Goal: Information Seeking & Learning: Stay updated

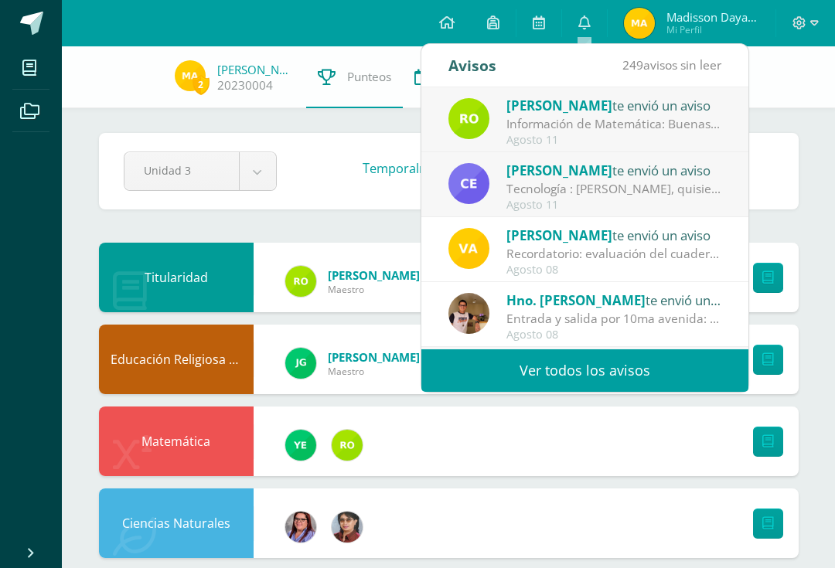
click at [593, 26] on link "0" at bounding box center [584, 23] width 45 height 46
click at [711, 173] on div "Cesar te envió un aviso" at bounding box center [613, 170] width 215 height 20
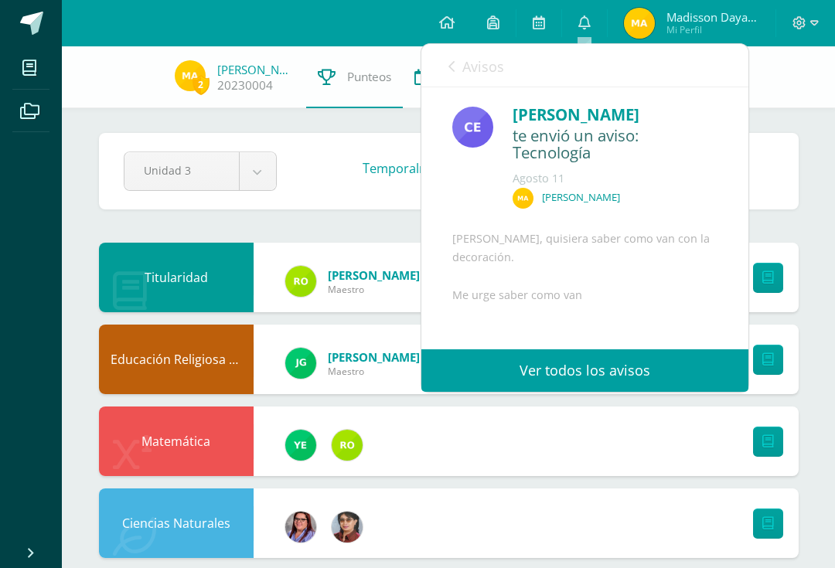
click at [709, 177] on div "Agosto 11" at bounding box center [614, 178] width 205 height 15
click at [700, 184] on div "Agosto 11" at bounding box center [614, 178] width 205 height 15
click at [708, 179] on div "Agosto 11" at bounding box center [614, 178] width 205 height 15
click at [709, 184] on div "Agosto 11" at bounding box center [614, 178] width 205 height 15
click at [706, 188] on div "[PERSON_NAME]" at bounding box center [614, 202] width 205 height 29
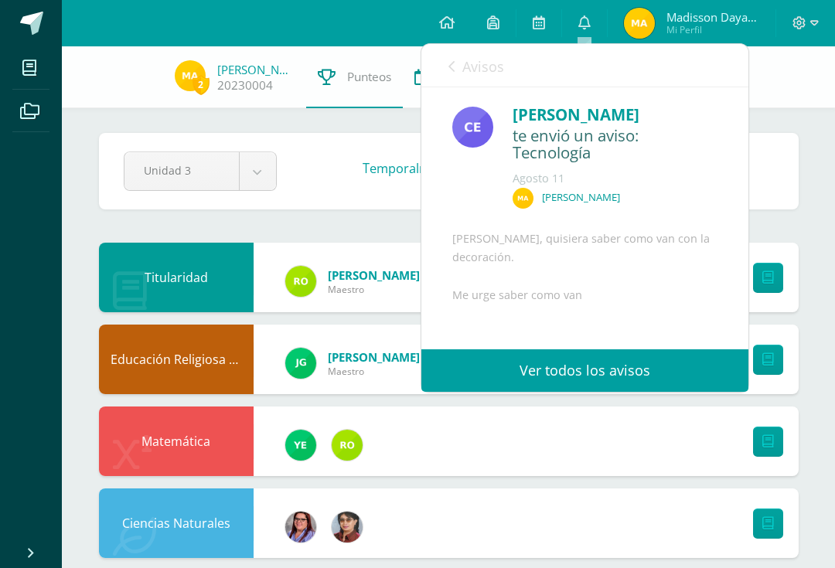
click at [712, 179] on div "Agosto 11" at bounding box center [614, 178] width 205 height 15
click at [716, 176] on div "Agosto 11" at bounding box center [614, 178] width 205 height 15
click at [703, 182] on div "Agosto 11" at bounding box center [614, 178] width 205 height 15
click at [704, 182] on div "Agosto 11" at bounding box center [614, 178] width 205 height 15
click at [709, 171] on div "Agosto 11" at bounding box center [614, 178] width 205 height 15
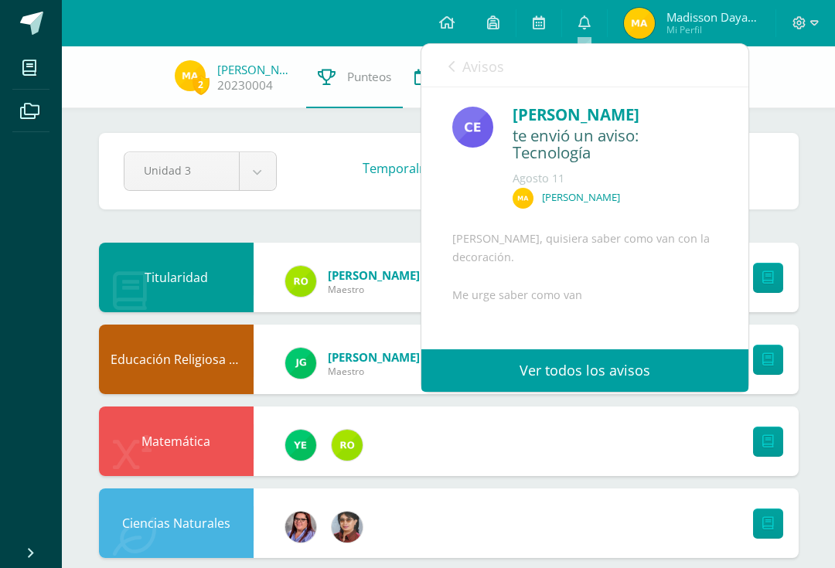
click at [721, 168] on div "Cesar te envió un aviso: Tecnología Agosto 11 Madisson Arévalo Hola Madisson, q…" at bounding box center [584, 260] width 327 height 347
click at [665, 175] on div "Agosto 11" at bounding box center [614, 178] width 205 height 15
click at [668, 179] on div "Agosto 11" at bounding box center [614, 178] width 205 height 15
click at [537, 193] on div "[PERSON_NAME]" at bounding box center [614, 202] width 205 height 29
click at [491, 192] on div "Cesar te envió un aviso: Tecnología Agosto 11 Madisson Arévalo" at bounding box center [584, 160] width 265 height 115
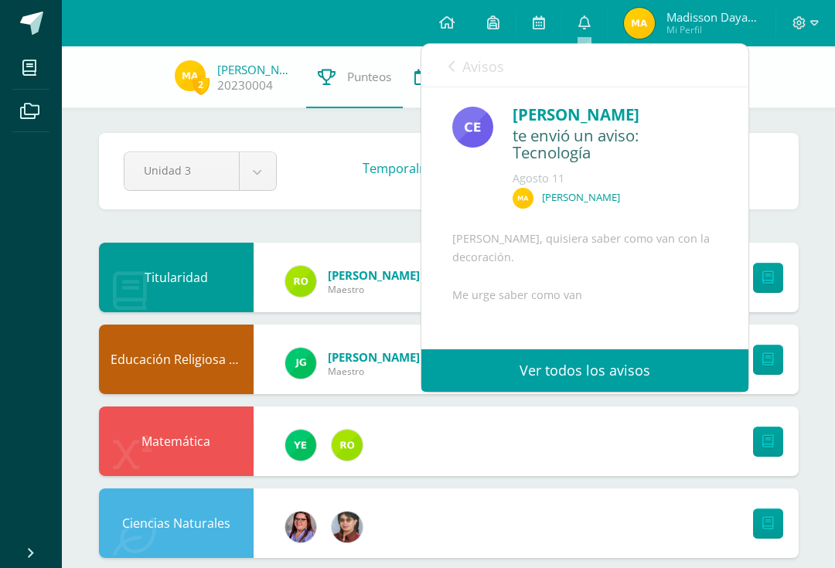
click at [489, 190] on div "Cesar te envió un aviso: Tecnología Agosto 11 Madisson Arévalo" at bounding box center [584, 160] width 265 height 115
click at [691, 192] on div "[PERSON_NAME]" at bounding box center [614, 202] width 205 height 29
click at [699, 179] on div "Agosto 11" at bounding box center [614, 178] width 205 height 15
click at [701, 179] on div "Agosto 11" at bounding box center [614, 178] width 205 height 15
click at [711, 175] on div "Agosto 11" at bounding box center [614, 178] width 205 height 15
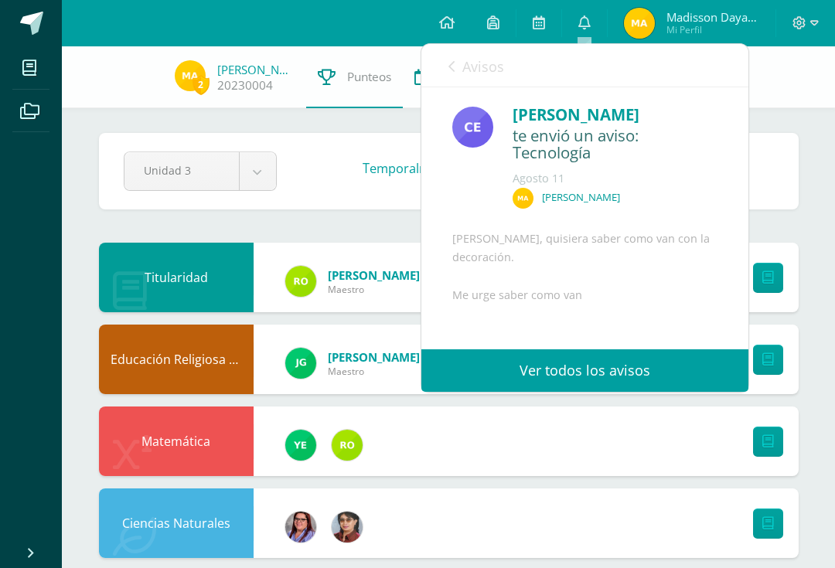
click at [716, 172] on div "Agosto 11" at bounding box center [614, 178] width 205 height 15
click at [721, 165] on div "Cesar te envió un aviso: Tecnología Agosto 11 Madisson Arévalo Hola Madisson, q…" at bounding box center [584, 260] width 327 height 347
click at [587, 29] on icon at bounding box center [584, 22] width 12 height 14
click at [634, 189] on div "[PERSON_NAME]" at bounding box center [614, 202] width 205 height 29
click at [646, 175] on div "Agosto 11" at bounding box center [614, 178] width 205 height 15
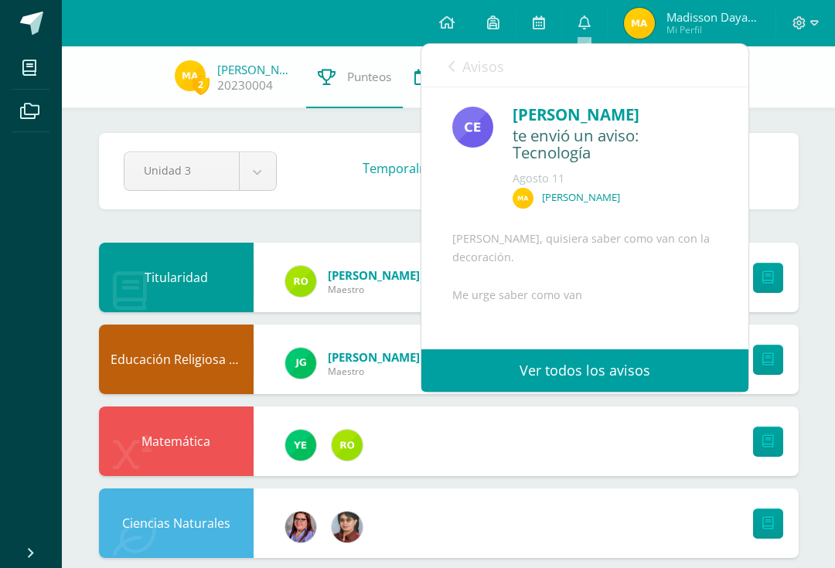
click at [662, 197] on div "[PERSON_NAME]" at bounding box center [614, 202] width 205 height 29
click at [677, 188] on div "[PERSON_NAME]" at bounding box center [614, 202] width 205 height 29
click at [684, 188] on div "[PERSON_NAME]" at bounding box center [614, 202] width 205 height 29
click at [694, 185] on div "Cesar te envió un aviso: Tecnología Agosto 11 Madisson Arévalo" at bounding box center [611, 160] width 211 height 115
click at [699, 188] on div "[PERSON_NAME]" at bounding box center [614, 202] width 205 height 29
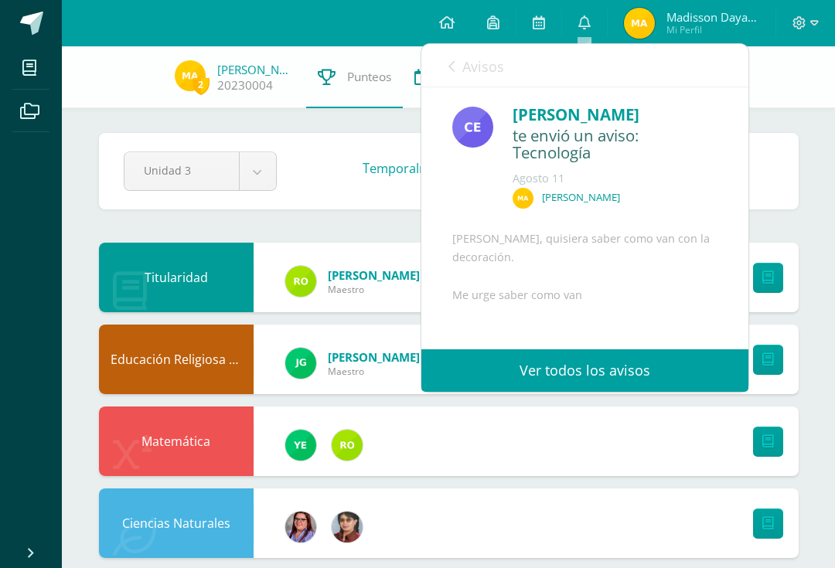
click at [701, 188] on div "[PERSON_NAME]" at bounding box center [614, 202] width 205 height 29
click at [708, 184] on div "Agosto 11" at bounding box center [614, 178] width 205 height 15
click at [702, 201] on div "[PERSON_NAME]" at bounding box center [614, 202] width 205 height 29
click at [709, 184] on div "Agosto 11" at bounding box center [614, 178] width 205 height 15
click at [709, 182] on div "Agosto 11" at bounding box center [614, 178] width 205 height 15
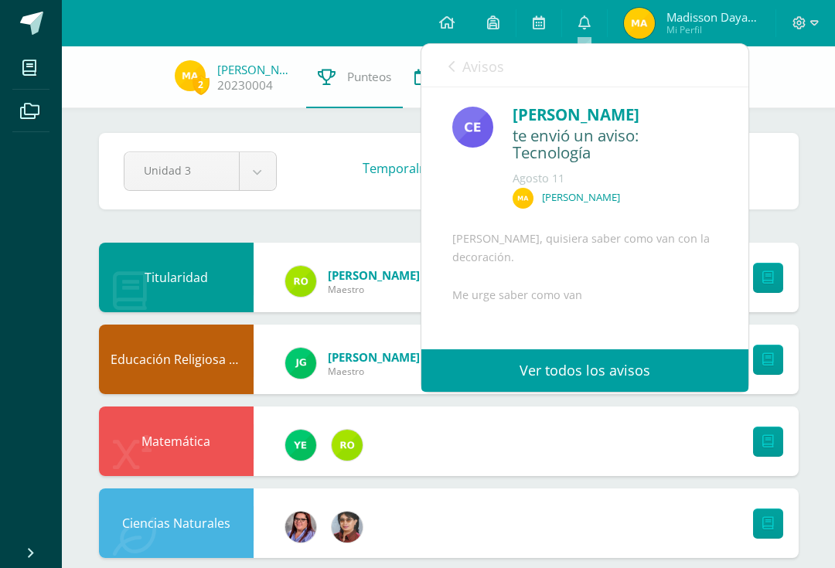
click at [702, 188] on div "[PERSON_NAME]" at bounding box center [614, 202] width 205 height 29
click at [641, 375] on link "Ver todos los avisos" at bounding box center [584, 370] width 327 height 43
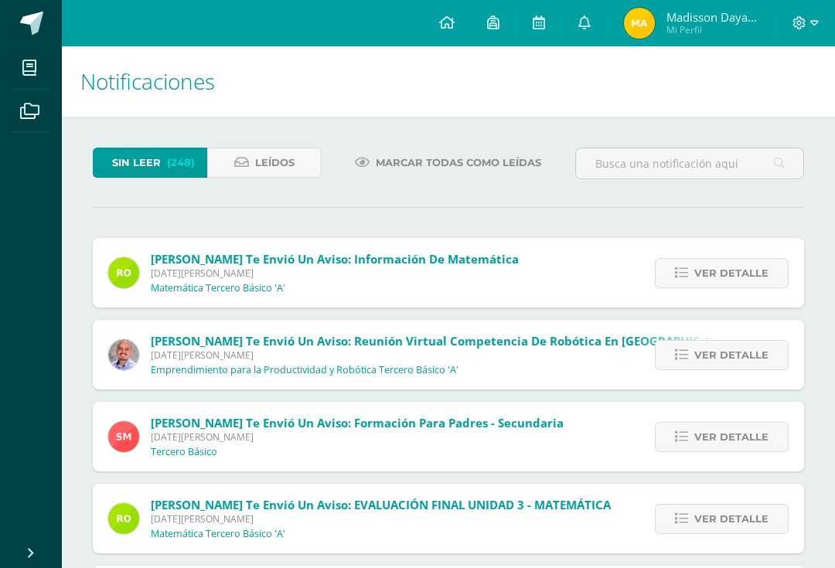
click at [297, 157] on link "Leídos" at bounding box center [264, 163] width 114 height 30
click at [277, 175] on span "Leídos" at bounding box center [274, 162] width 39 height 29
click at [301, 164] on link "Leídos" at bounding box center [264, 163] width 114 height 30
click at [301, 163] on link "Leídos" at bounding box center [264, 163] width 114 height 30
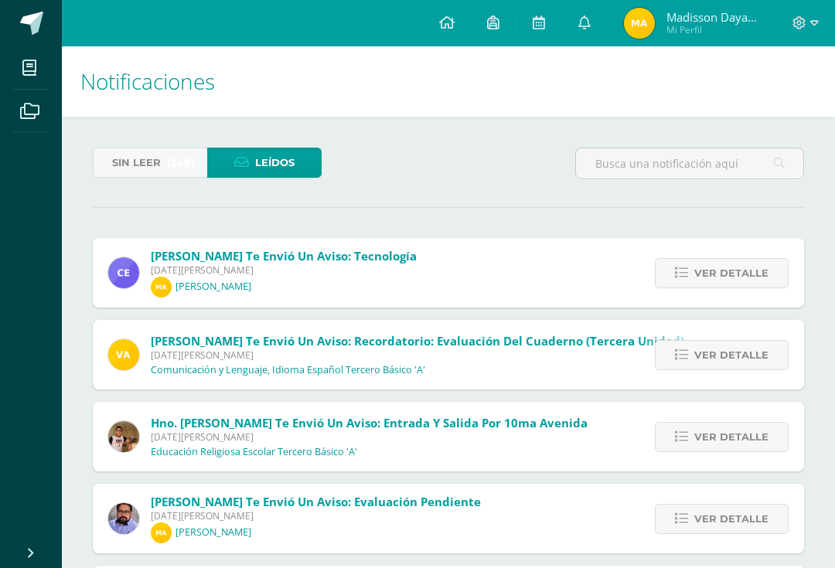
click at [756, 287] on span "Ver detalle" at bounding box center [731, 273] width 74 height 29
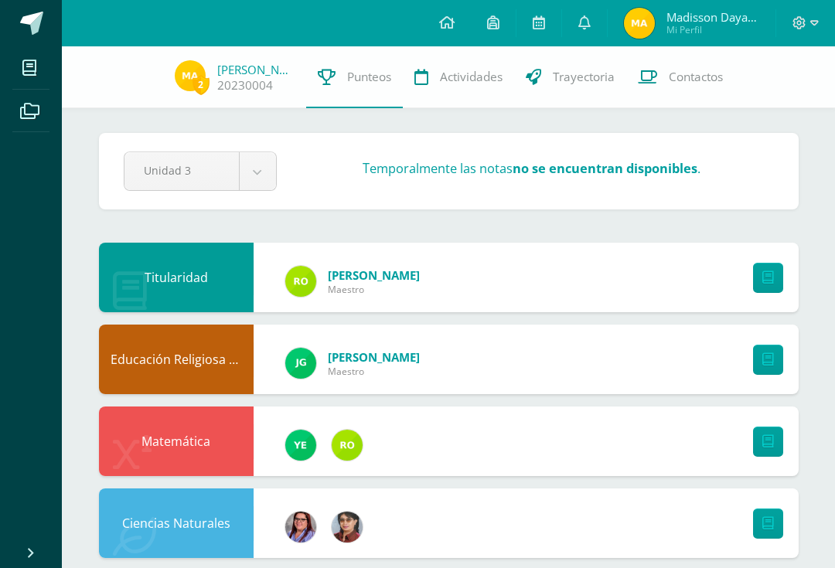
scroll to position [58, 0]
